Goal: Information Seeking & Learning: Learn about a topic

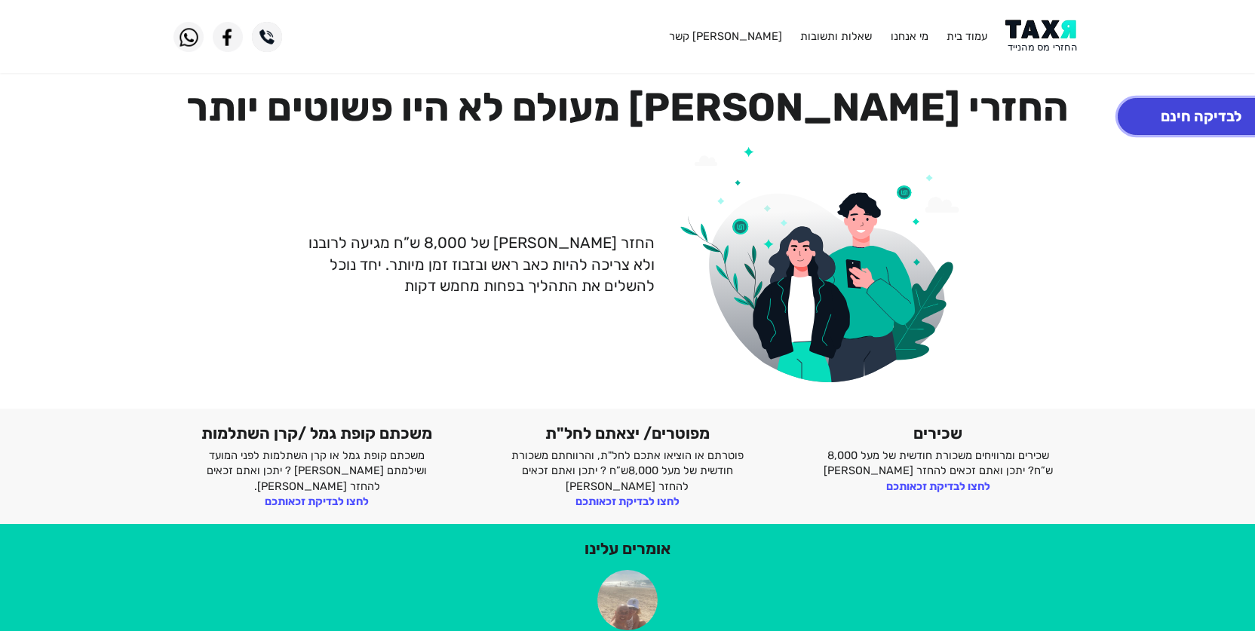
click at [1180, 118] on button "לבדיקה חינם" at bounding box center [1201, 116] width 167 height 37
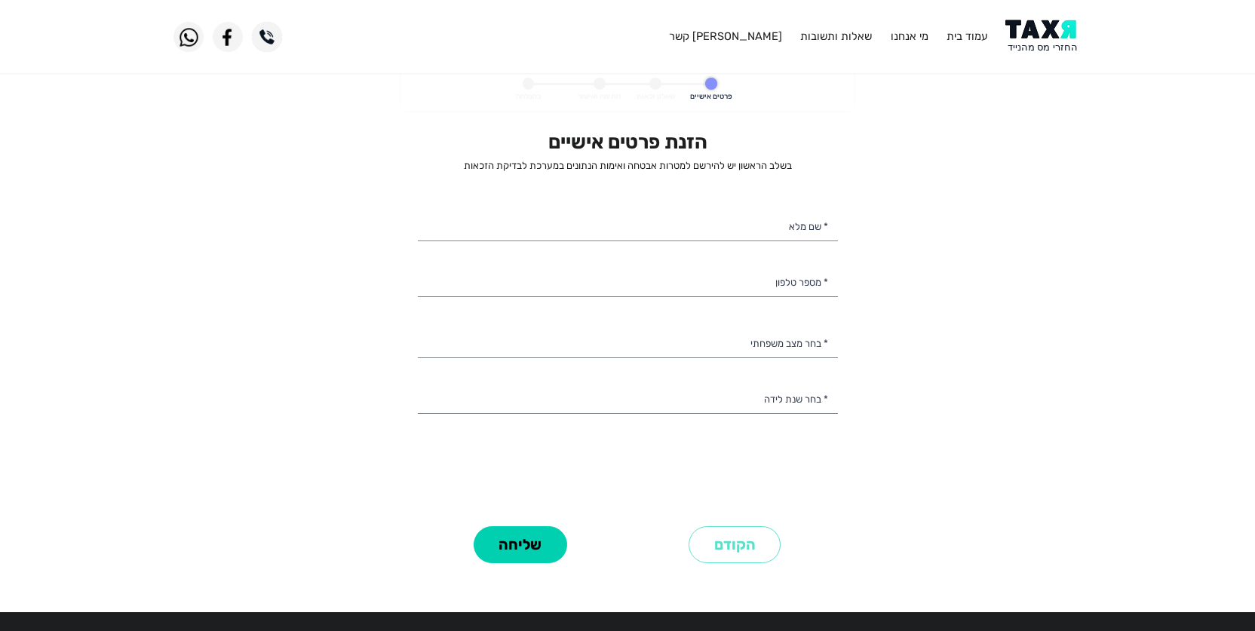
select select
click at [861, 38] on link "שאלות ותשובות" at bounding box center [836, 36] width 72 height 14
select select
click at [975, 29] on li "עמוד בית" at bounding box center [967, 36] width 41 height 15
click at [975, 37] on link "עמוד בית" at bounding box center [967, 36] width 41 height 14
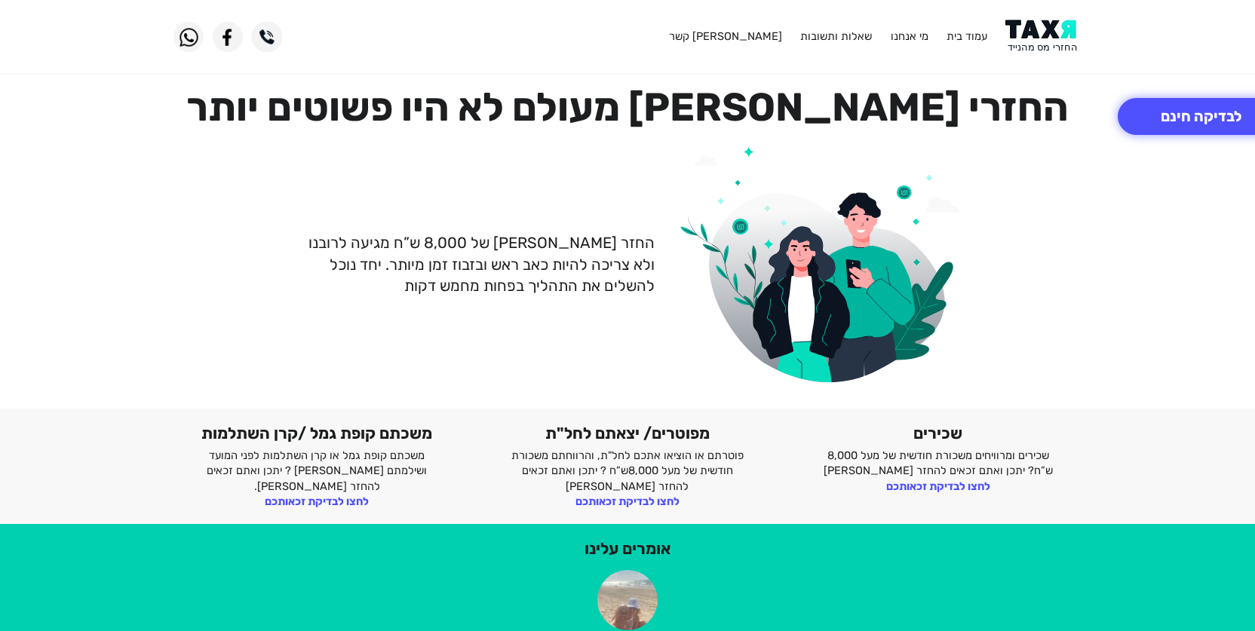
click at [1031, 45] on img at bounding box center [1043, 37] width 76 height 34
